Goal: Task Accomplishment & Management: Manage account settings

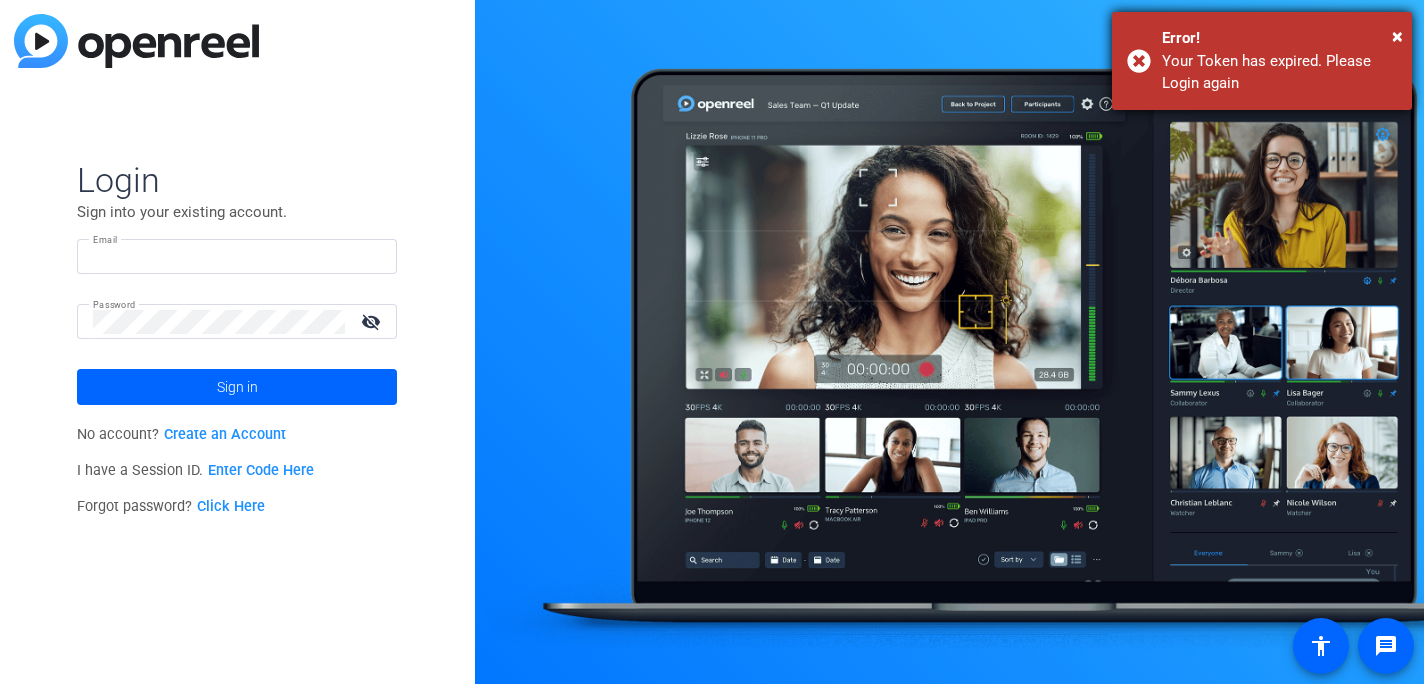
type input "[PERSON_NAME][EMAIL_ADDRESS][PERSON_NAME][DOMAIN_NAME]"
click at [1390, 28] on div "Error!" at bounding box center [1279, 38] width 235 height 23
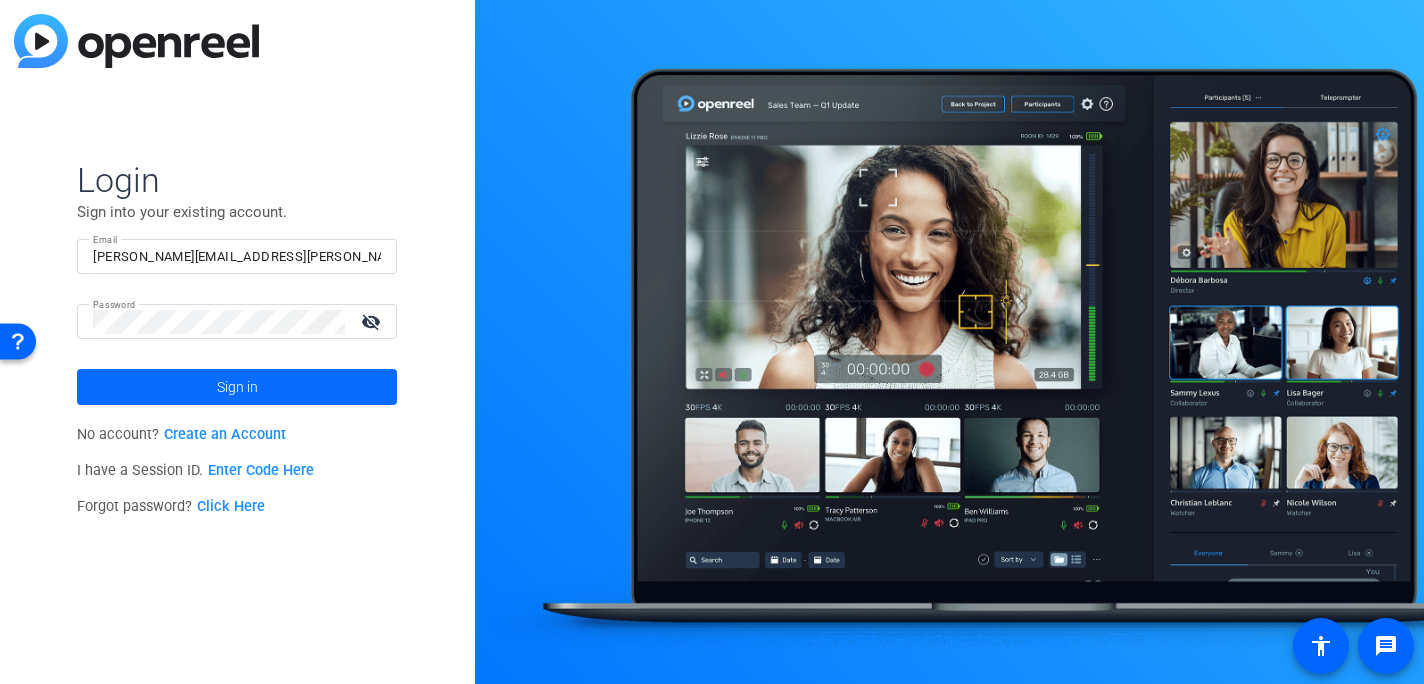
click at [178, 383] on span at bounding box center [237, 387] width 320 height 48
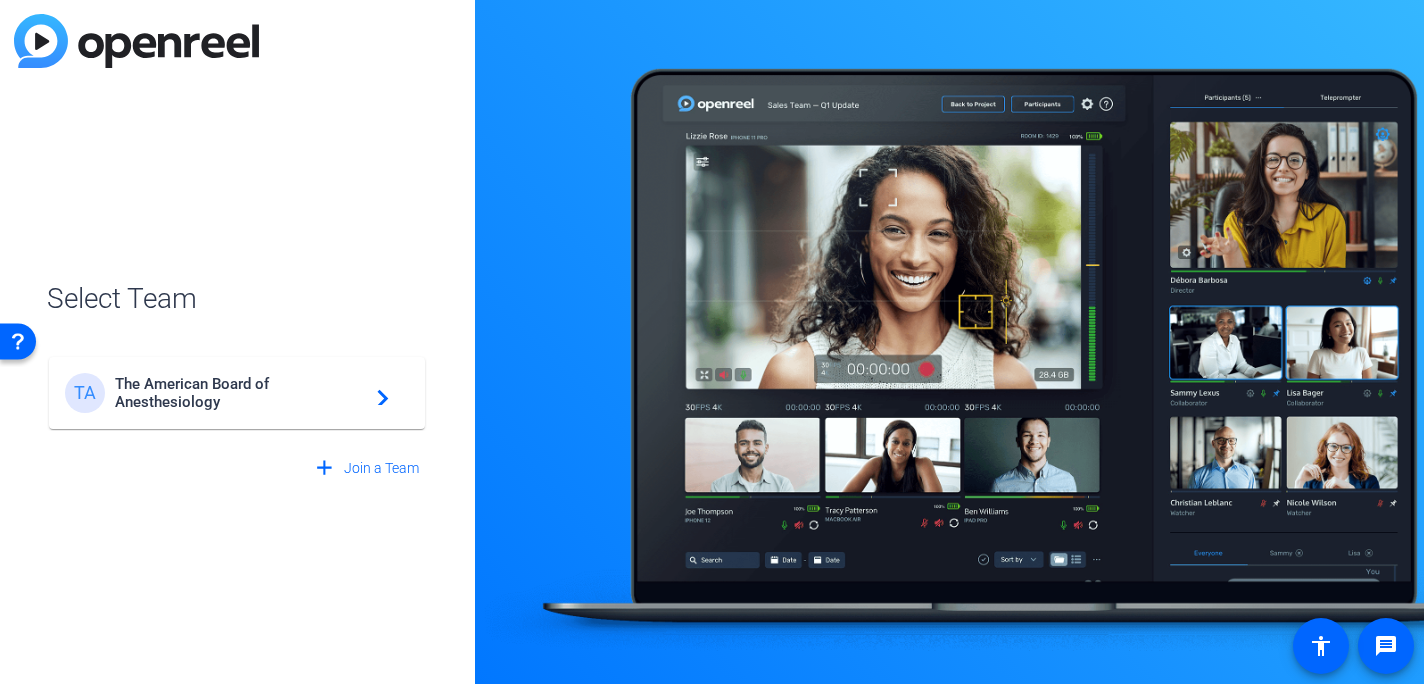
click at [178, 383] on span "The American Board of Anesthesiology" at bounding box center [240, 393] width 250 height 36
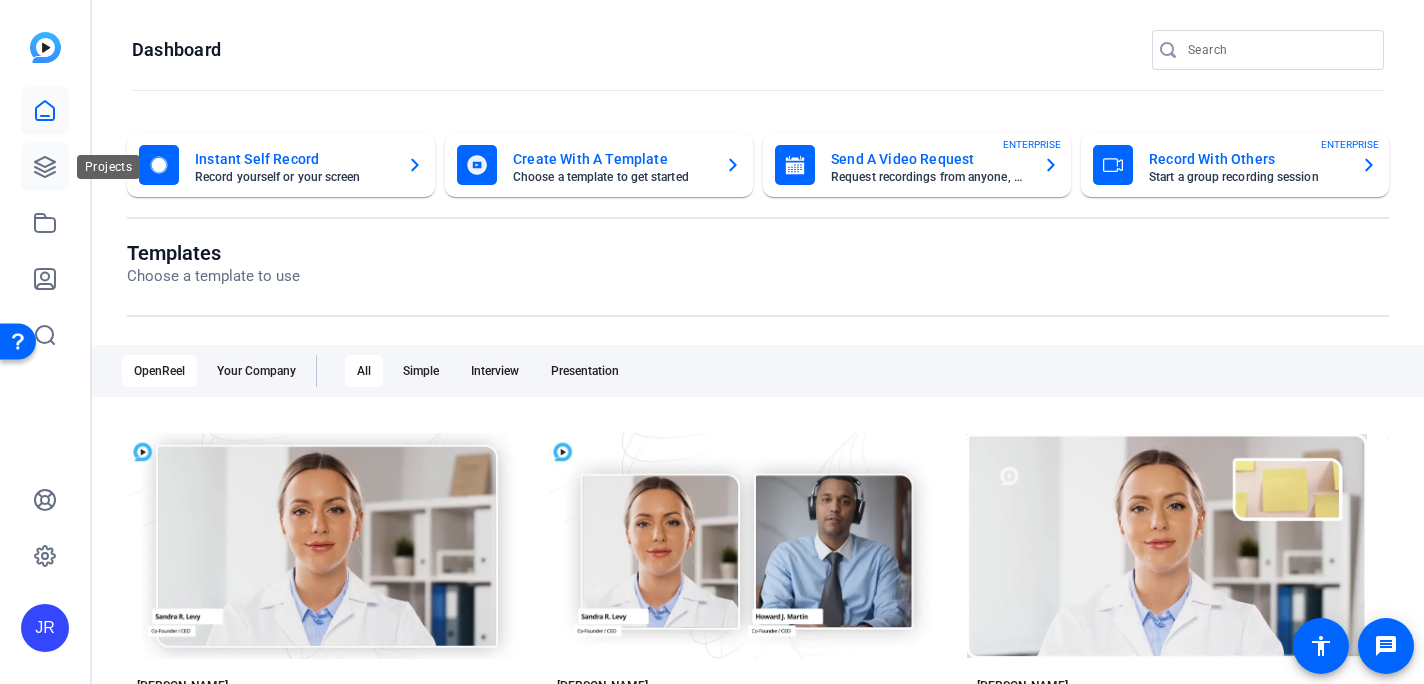
click at [45, 176] on icon at bounding box center [45, 167] width 20 height 20
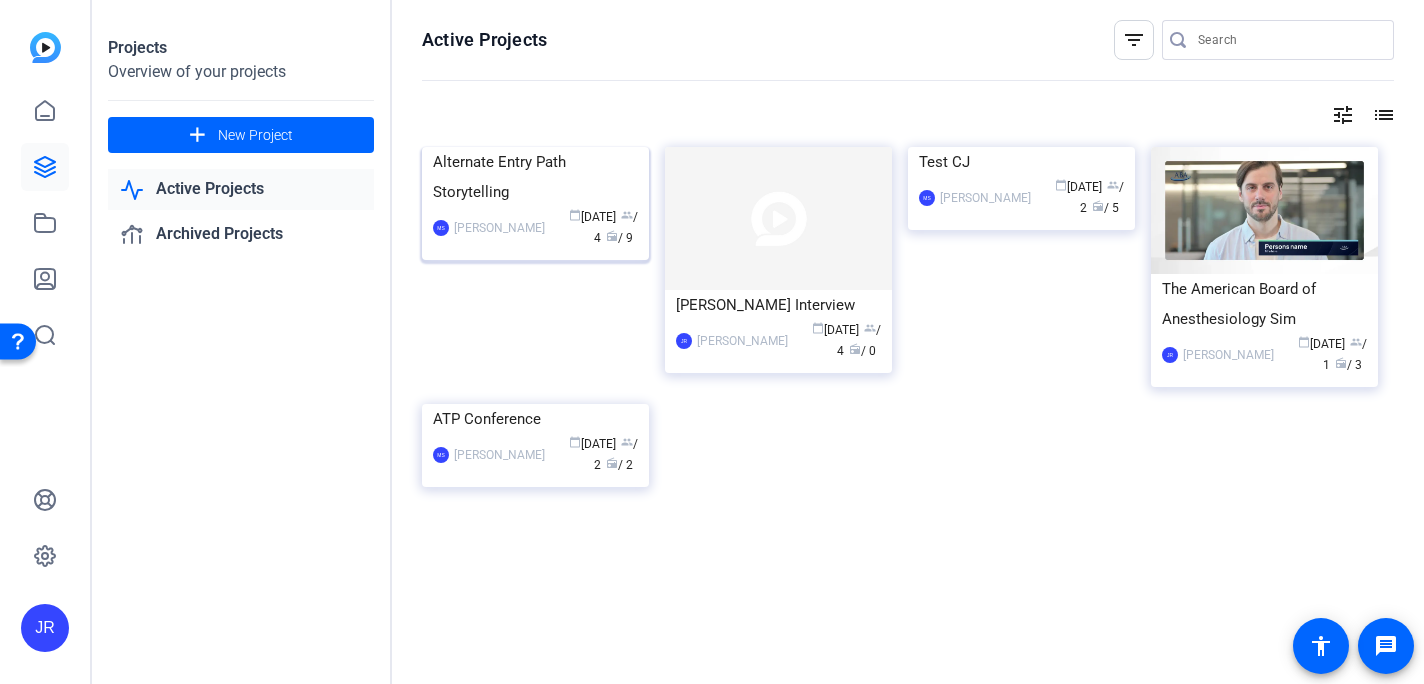
click at [502, 207] on div "Alternate Entry Path Storytelling" at bounding box center [535, 177] width 205 height 60
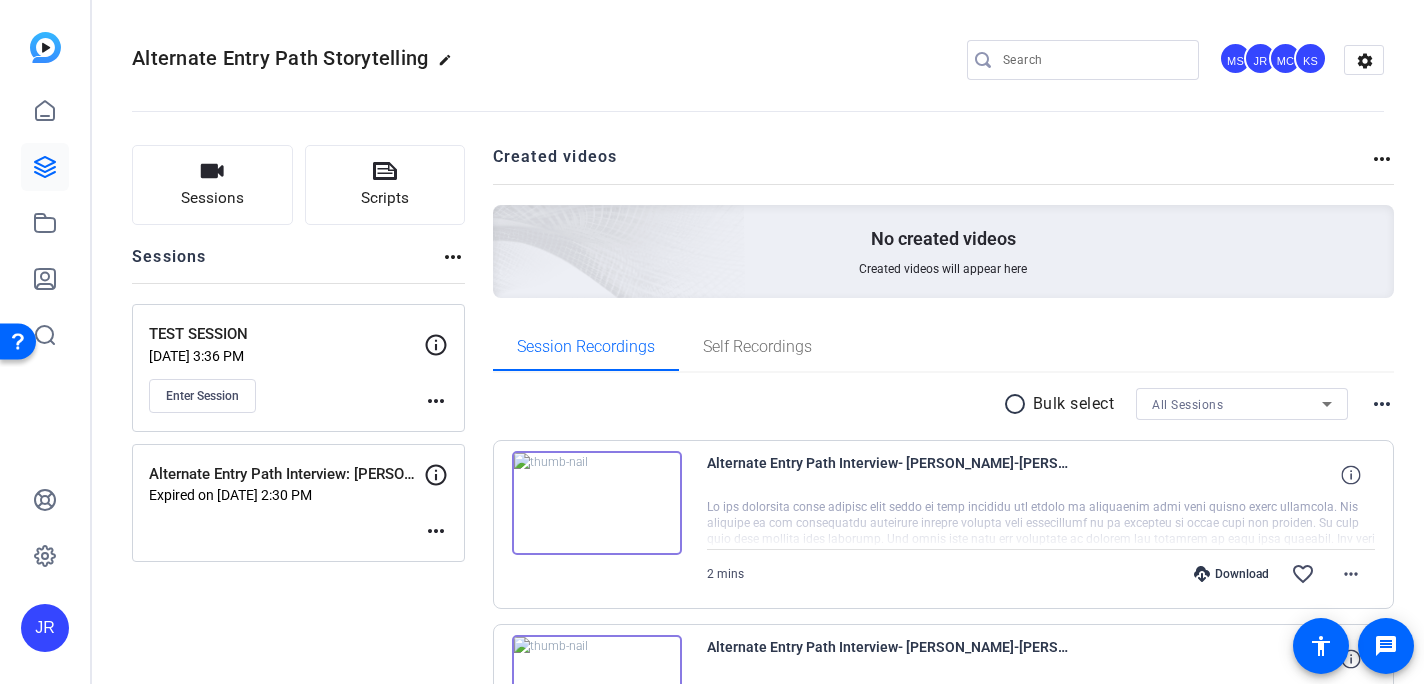
click at [436, 400] on mat-icon "more_horiz" at bounding box center [436, 401] width 24 height 24
click at [447, 424] on span "Edit Session" at bounding box center [485, 430] width 91 height 24
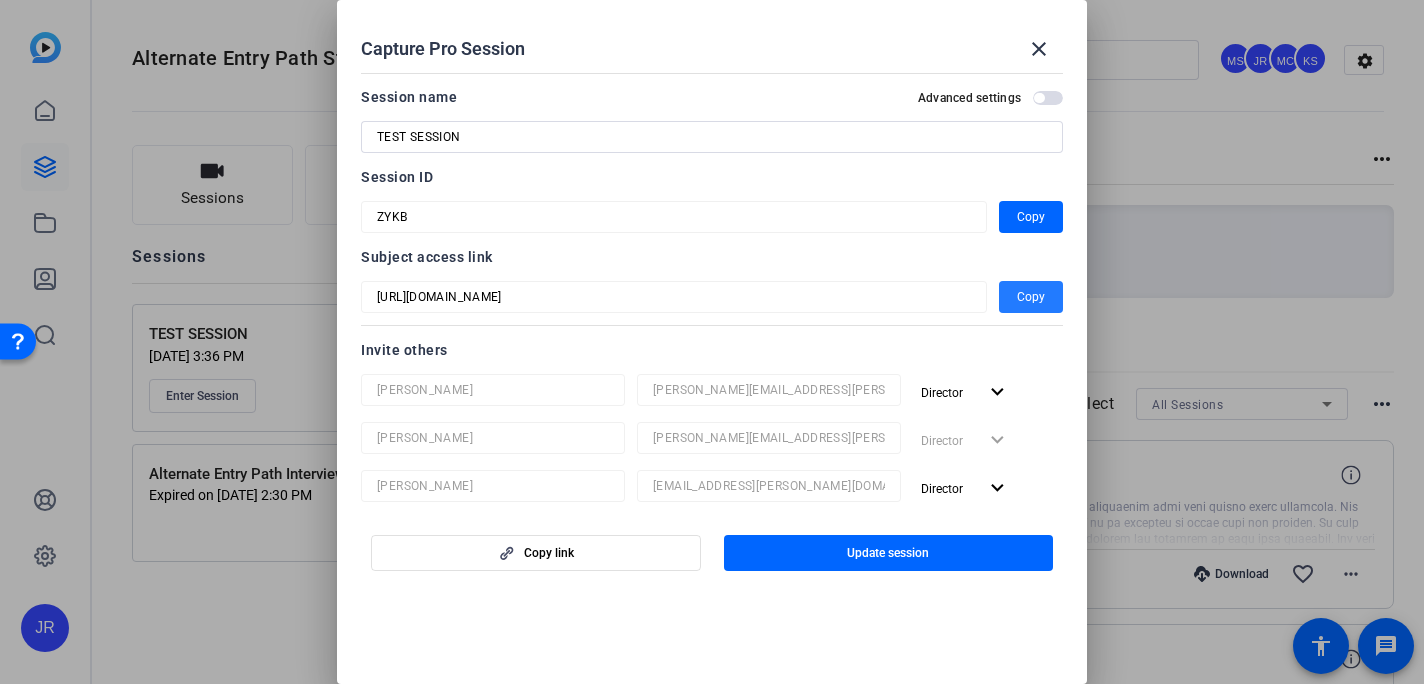
click at [1031, 295] on span "Copy" at bounding box center [1031, 297] width 28 height 24
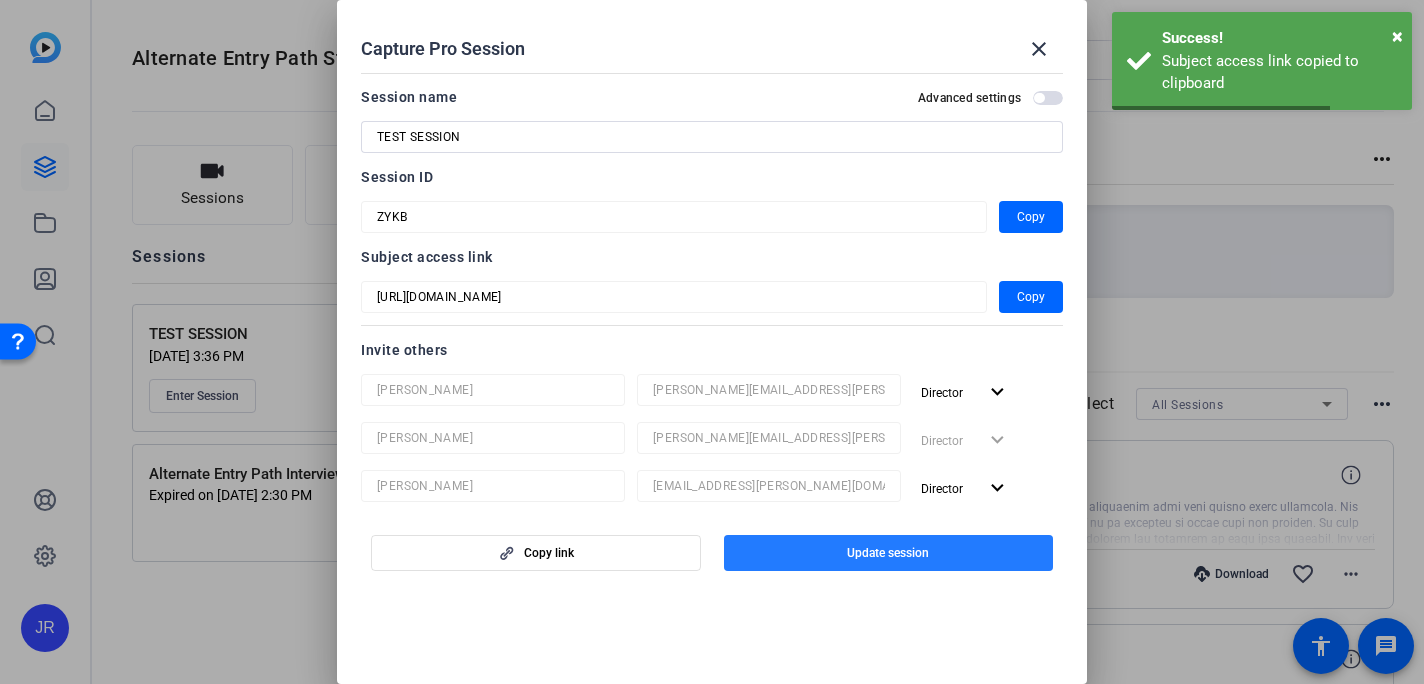
click at [866, 558] on span "Update session" at bounding box center [888, 553] width 82 height 16
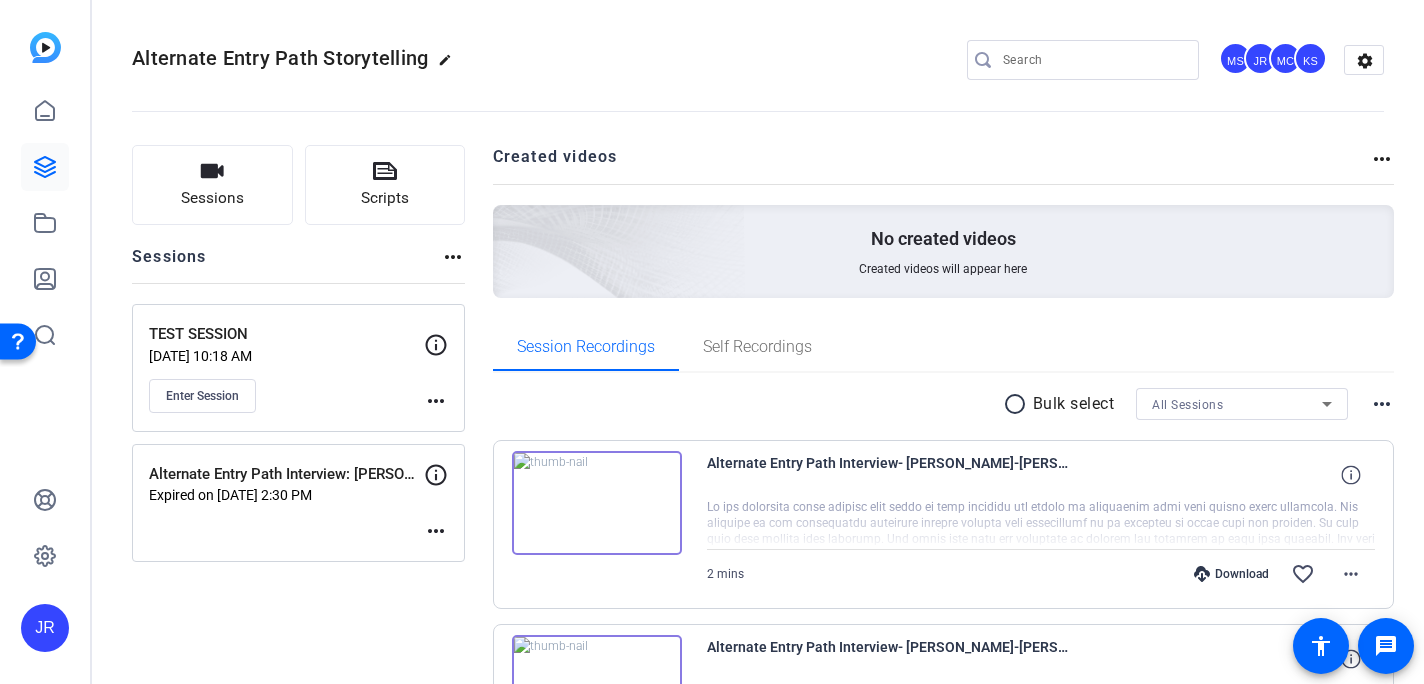
click at [444, 256] on mat-icon "more_horiz" at bounding box center [453, 257] width 24 height 24
click at [444, 256] on div at bounding box center [712, 342] width 1424 height 684
click at [37, 153] on link at bounding box center [45, 167] width 48 height 48
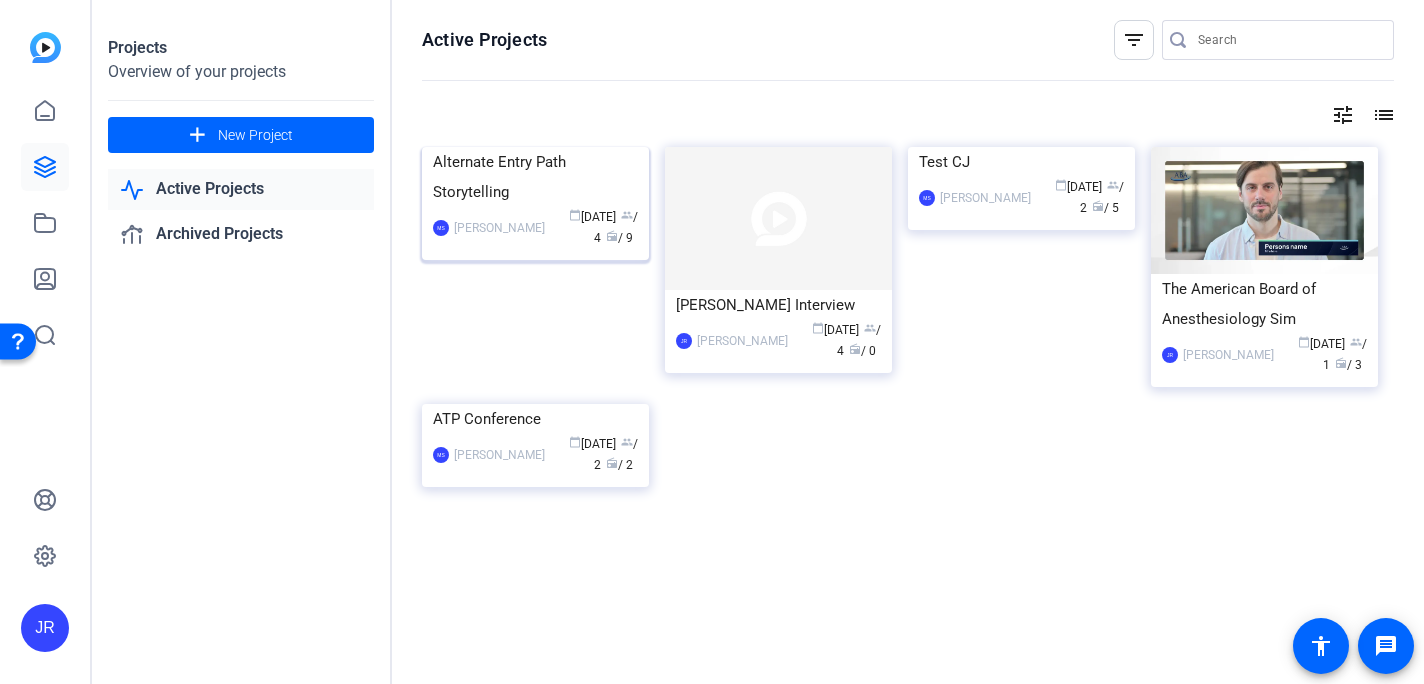
click at [529, 207] on div "Alternate Entry Path Storytelling" at bounding box center [535, 177] width 205 height 60
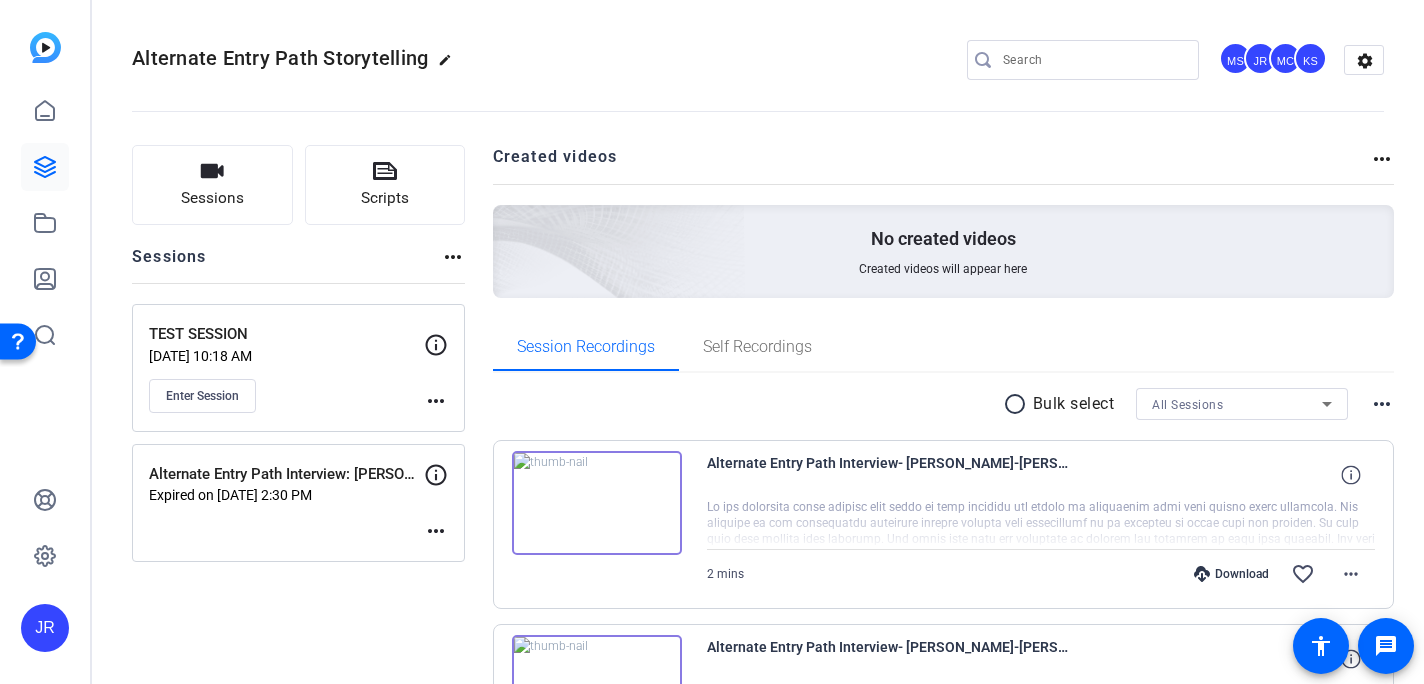
click at [449, 255] on mat-icon "more_horiz" at bounding box center [453, 257] width 24 height 24
click at [430, 468] on div at bounding box center [712, 342] width 1424 height 684
click at [440, 472] on icon at bounding box center [436, 475] width 24 height 24
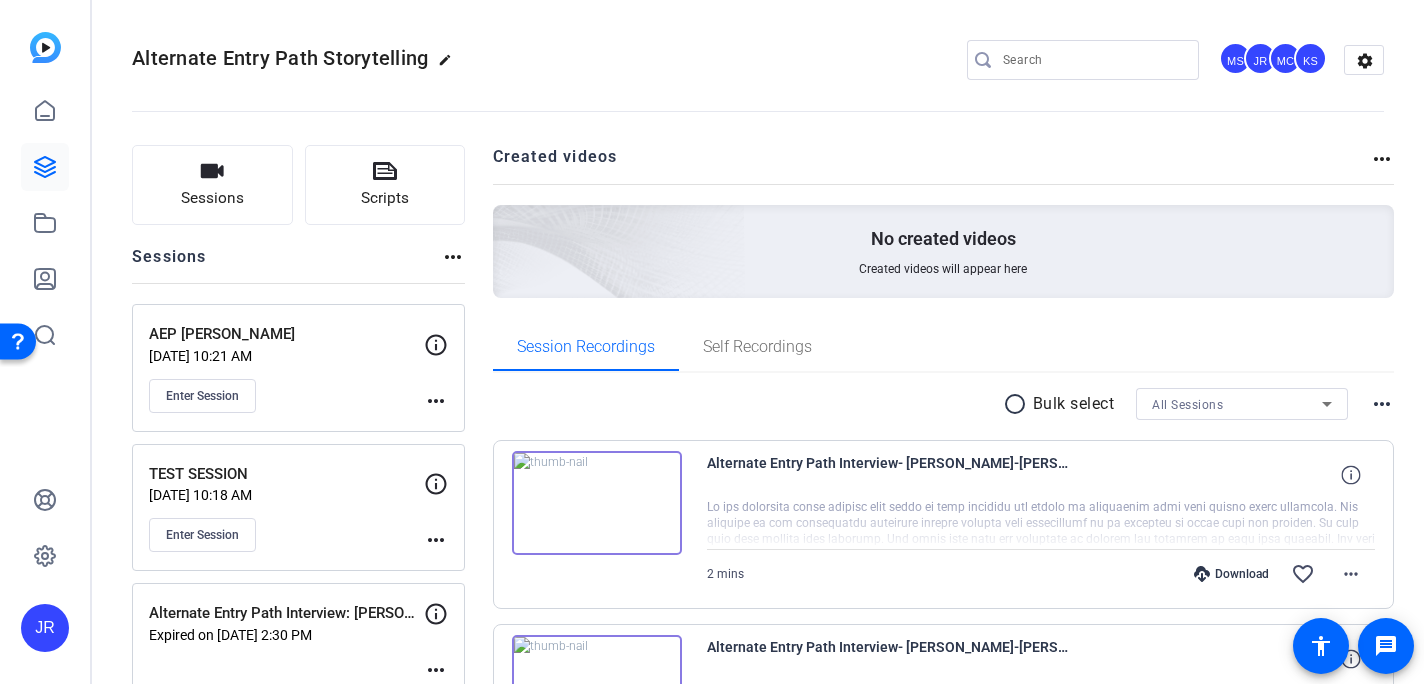
click at [445, 402] on mat-icon "more_horiz" at bounding box center [436, 401] width 24 height 24
click at [449, 424] on span "Edit Session" at bounding box center [485, 430] width 91 height 24
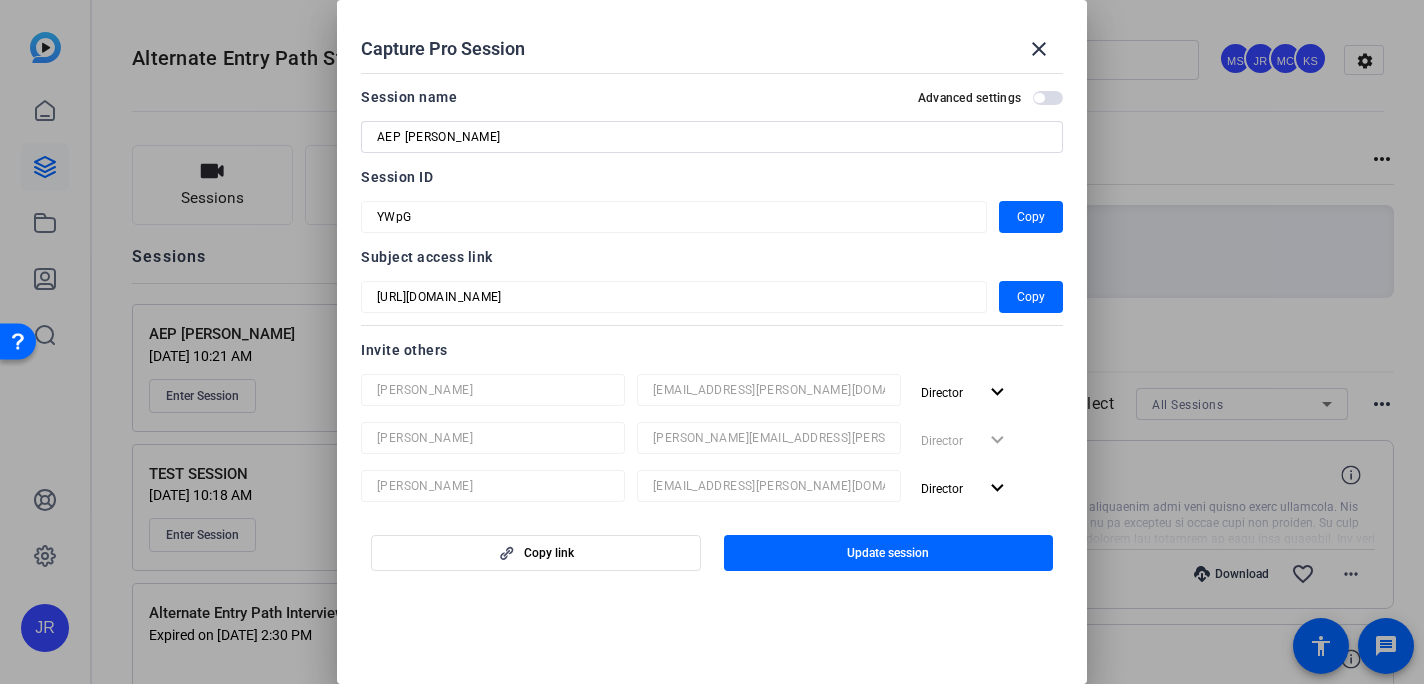
click at [387, 136] on input "AEP Dr. Andres Brenesbastos" at bounding box center [712, 137] width 670 height 24
drag, startPoint x: 577, startPoint y: 136, endPoint x: 562, endPoint y: 138, distance: 15.1
click at [562, 138] on input "Alternate Entry Path Interview: Dr. Andres Brenesbastos" at bounding box center [712, 137] width 670 height 24
click at [580, 138] on input "Alternate Entry Path Interview: Dr. Andres Brenesbastos" at bounding box center [712, 137] width 670 height 24
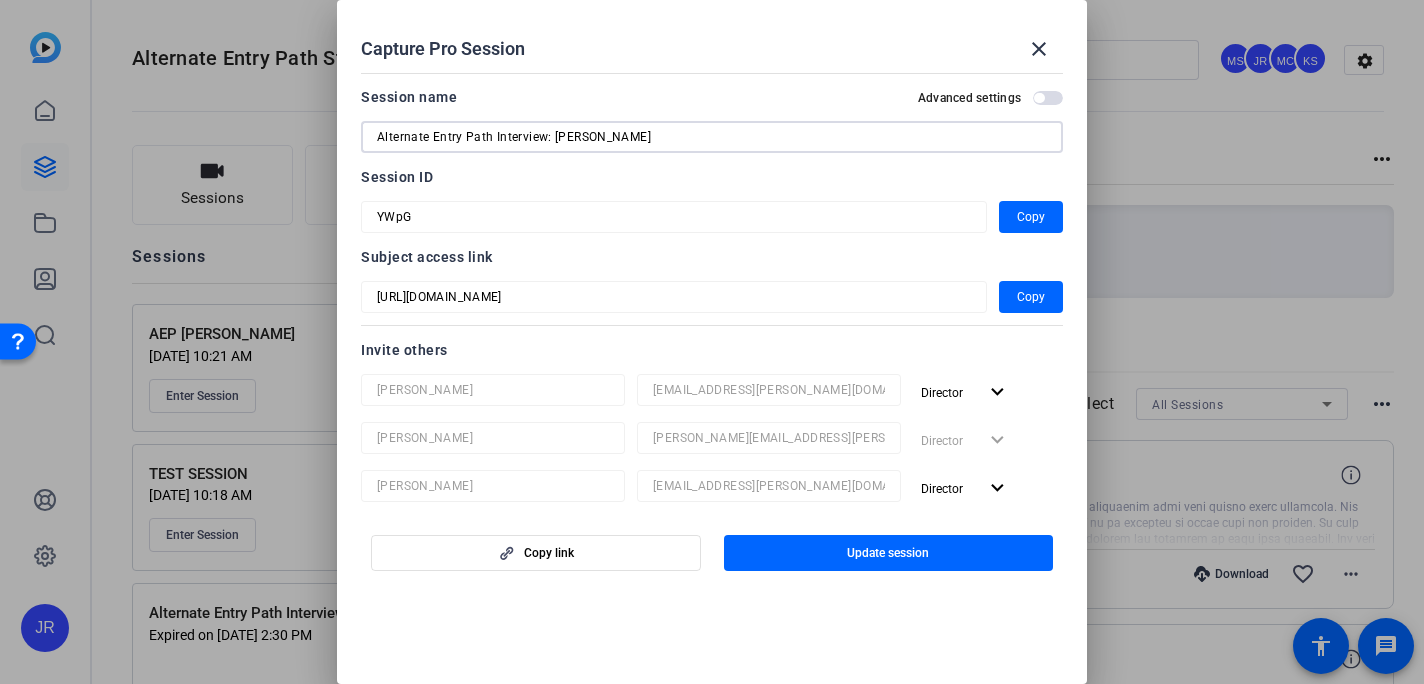
click at [649, 138] on input "Alternate Entry Path Interview: Dr. Andres Brenesbastos" at bounding box center [712, 137] width 670 height 24
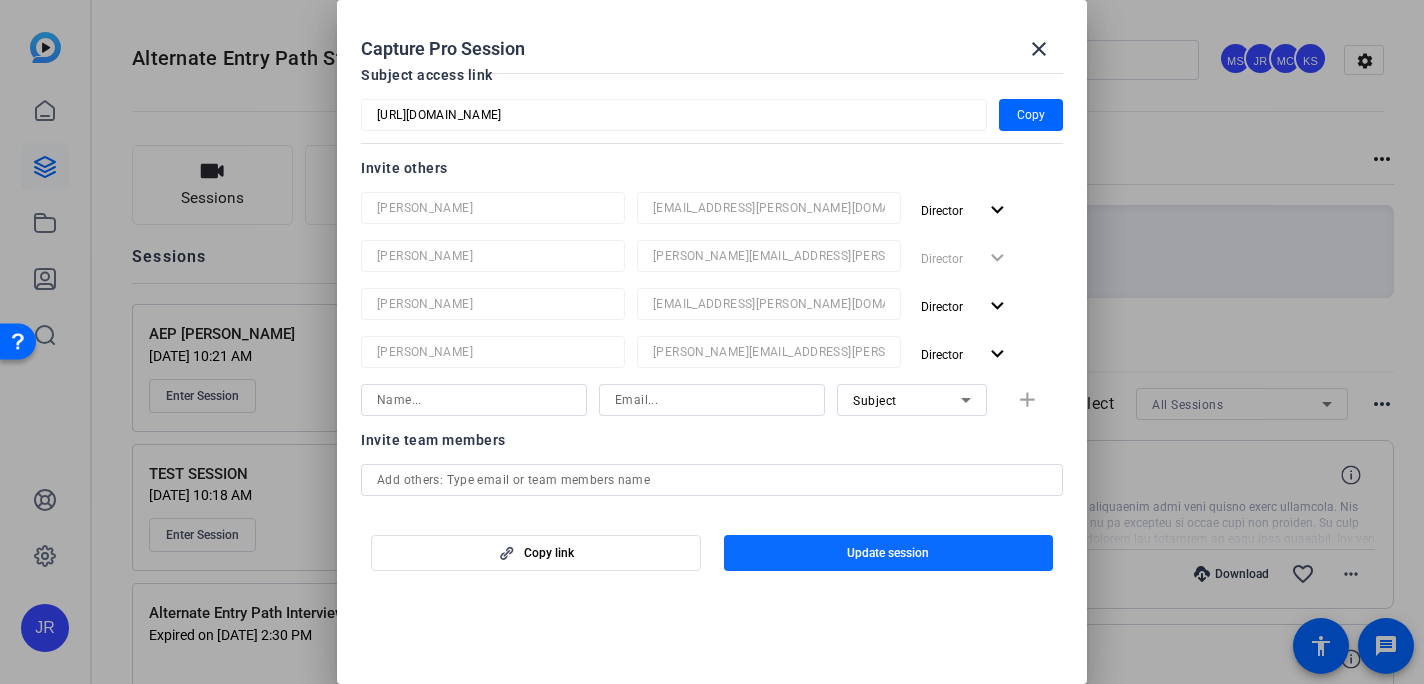
scroll to position [195, 0]
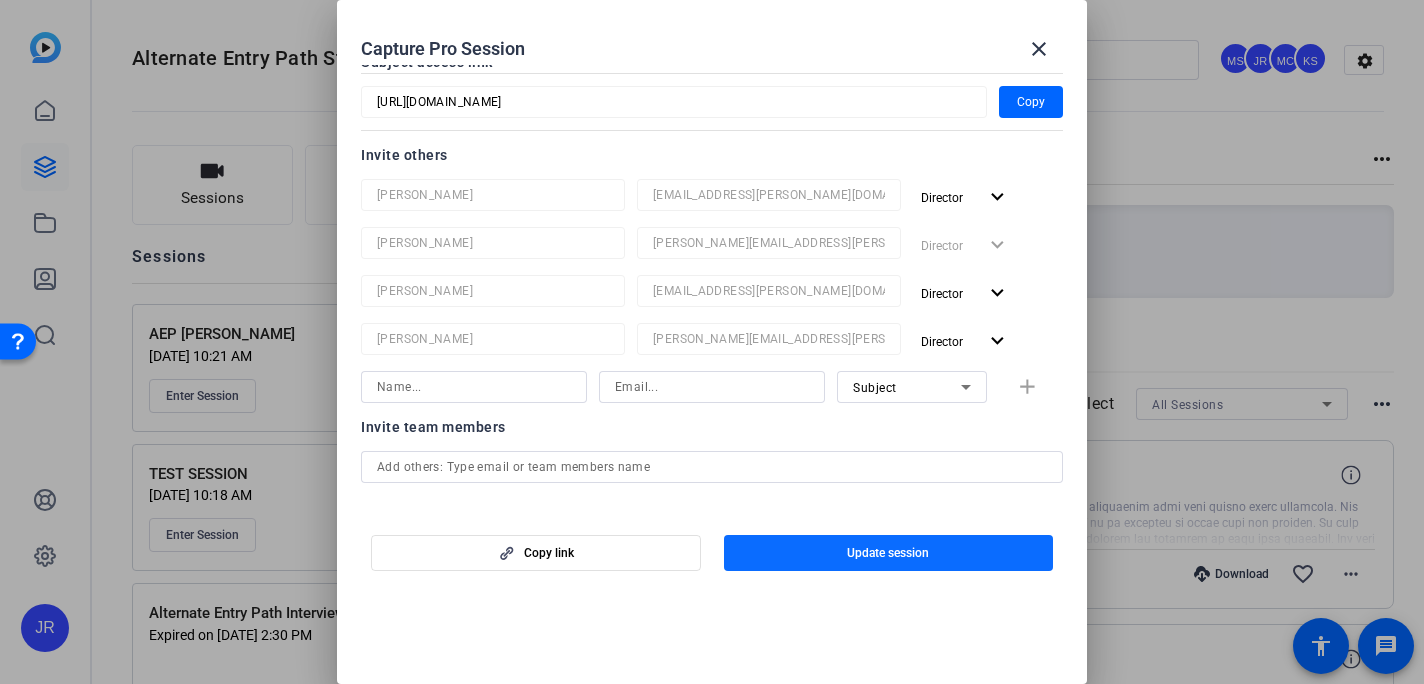
type input "Alternate Entry Path Interview: Dr. Andres Brenes Bastos"
click at [806, 550] on span "button" at bounding box center [889, 553] width 330 height 48
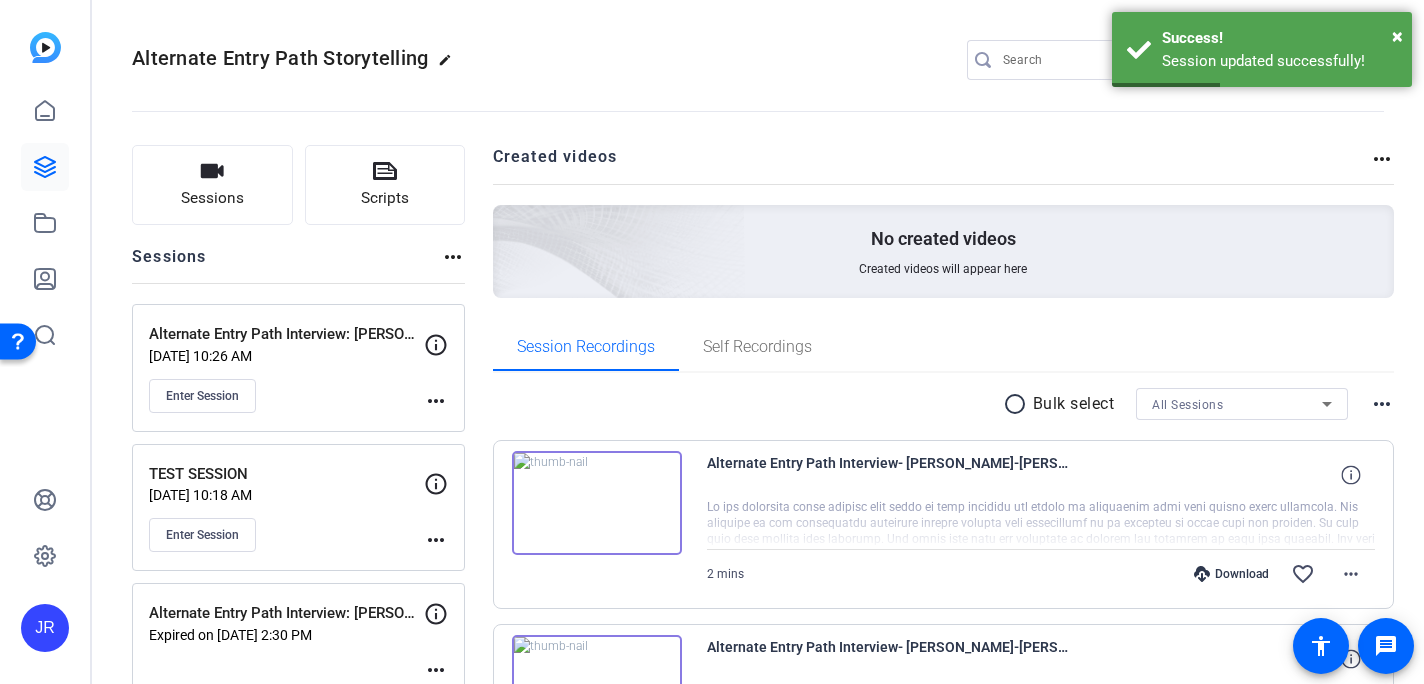
click at [432, 396] on mat-icon "more_horiz" at bounding box center [436, 401] width 24 height 24
click at [474, 428] on span "Edit Session" at bounding box center [485, 430] width 91 height 24
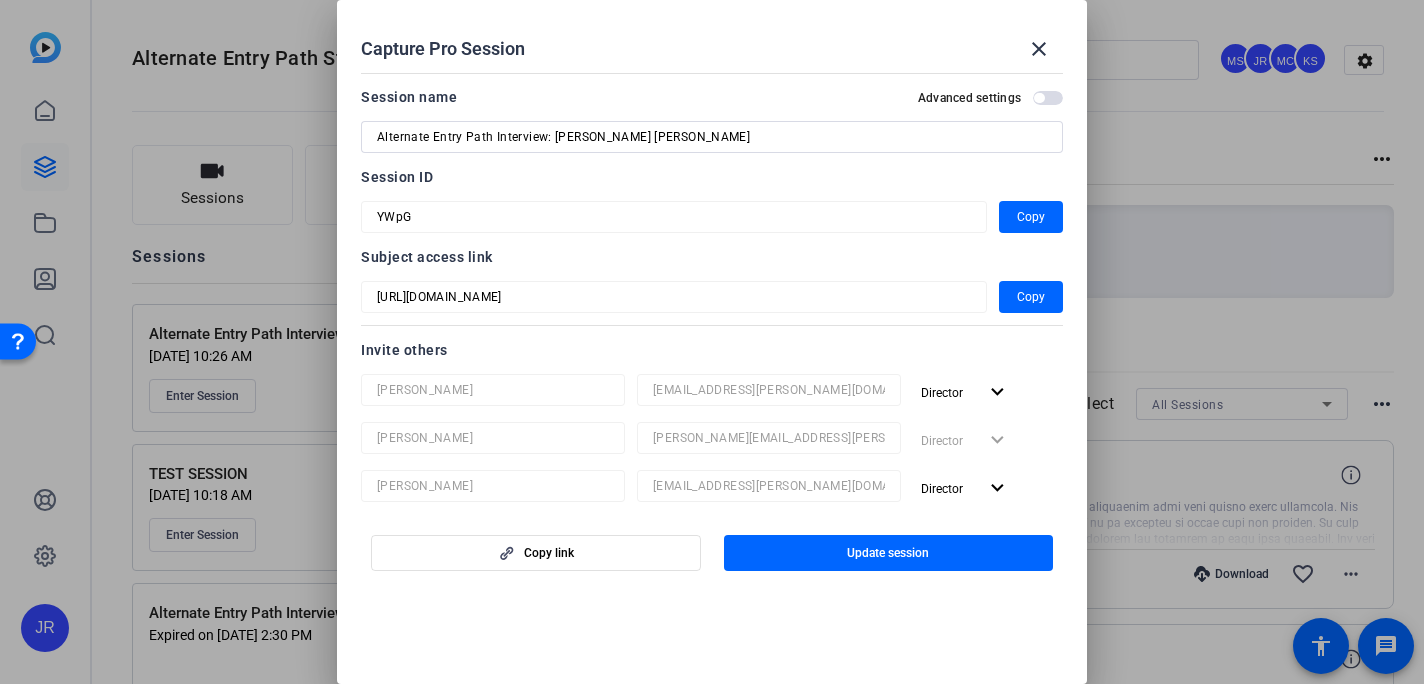
click at [572, 129] on input "Alternate Entry Path Interview: Dr. Andres Brenes Bastos" at bounding box center [712, 137] width 670 height 24
type input "Alternate Entry Path Interview: Andres Brenes Bastos"
click at [856, 551] on span "Update session" at bounding box center [888, 553] width 82 height 16
